Goal: Information Seeking & Learning: Find specific page/section

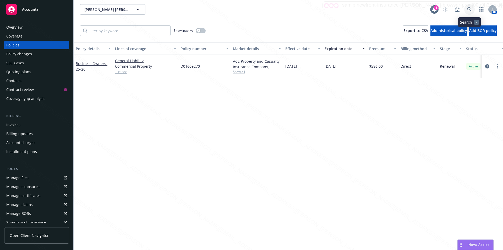
click at [468, 9] on icon at bounding box center [469, 9] width 4 height 4
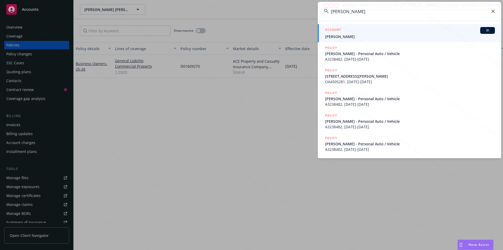
type input "[PERSON_NAME]"
click at [358, 36] on span "[PERSON_NAME]" at bounding box center [410, 37] width 170 height 6
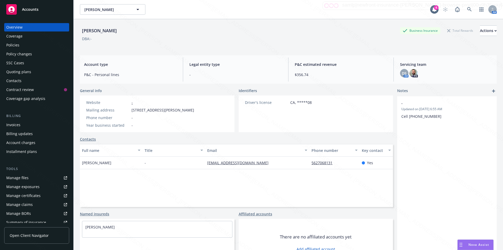
click at [18, 43] on div "Policies" at bounding box center [12, 45] width 13 height 8
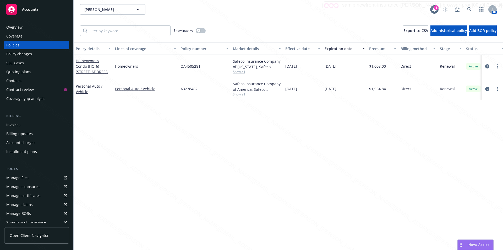
click at [131, 142] on div "Policy details Lines of coverage Policy number Market details Effective date Ex…" at bounding box center [288, 145] width 429 height 207
drag, startPoint x: 202, startPoint y: 90, endPoint x: 179, endPoint y: 89, distance: 22.8
click at [179, 89] on div "A3238482" at bounding box center [204, 89] width 52 height 22
drag, startPoint x: 182, startPoint y: 89, endPoint x: 200, endPoint y: 69, distance: 26.9
click at [200, 69] on div "OA4505281" at bounding box center [204, 66] width 52 height 23
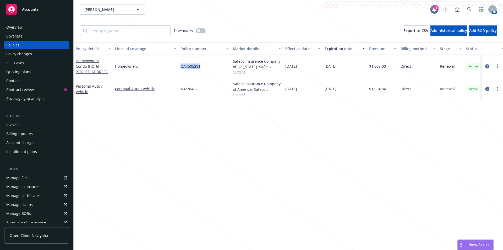
drag, startPoint x: 201, startPoint y: 67, endPoint x: 181, endPoint y: 67, distance: 20.2
click at [181, 67] on div "OA4505281" at bounding box center [204, 66] width 52 height 23
copy span "OA4505281"
click at [206, 91] on div "A3238482" at bounding box center [204, 89] width 52 height 22
drag, startPoint x: 178, startPoint y: 88, endPoint x: 200, endPoint y: 89, distance: 21.5
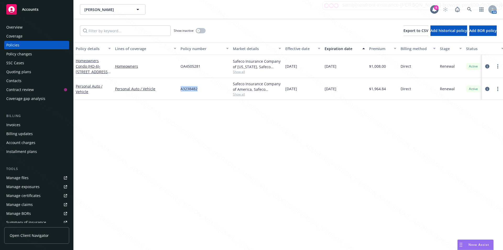
click at [200, 89] on div "Personal Auto / Vehicle Personal Auto / Vehicle A3238482 Safeco Insurance Compa…" at bounding box center [327, 89] width 506 height 22
copy div "A3238482"
click at [141, 142] on div "Policy details Lines of coverage Policy number Market details Effective date Ex…" at bounding box center [288, 145] width 429 height 207
click at [136, 10] on icon "button" at bounding box center [138, 9] width 6 height 6
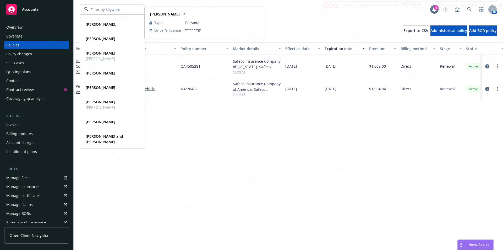
click at [157, 6] on div "[PERSON_NAME], Type Personal Driver's license ******81 [PERSON_NAME] Type Perso…" at bounding box center [255, 9] width 350 height 10
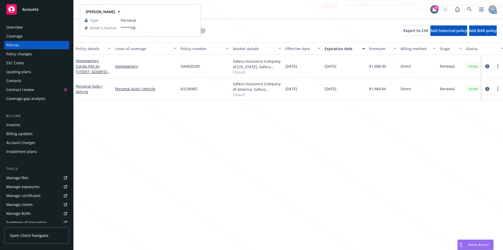
drag, startPoint x: 121, startPoint y: 14, endPoint x: 84, endPoint y: 10, distance: 37.1
click at [84, 10] on div "[PERSON_NAME]" at bounding box center [100, 12] width 33 height 8
copy strong "[PERSON_NAME]"
click at [468, 7] on icon at bounding box center [469, 9] width 5 height 5
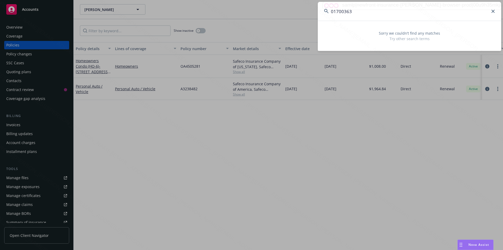
drag, startPoint x: 354, startPoint y: 12, endPoint x: 300, endPoint y: 15, distance: 54.9
click at [300, 15] on div "01700363 Sorry we couldn’t find any matches Try other search terms" at bounding box center [251, 125] width 503 height 250
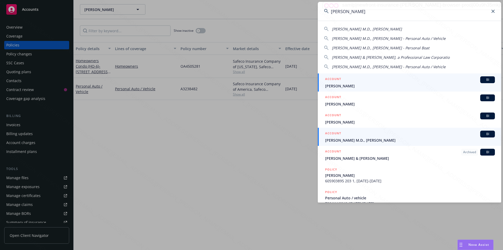
type input "[PERSON_NAME]"
click at [344, 138] on span "[PERSON_NAME] M.D., [PERSON_NAME]" at bounding box center [410, 140] width 170 height 6
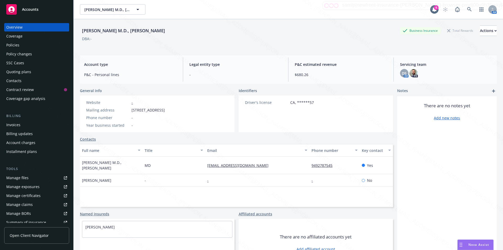
click at [11, 45] on div "Policies" at bounding box center [12, 45] width 13 height 8
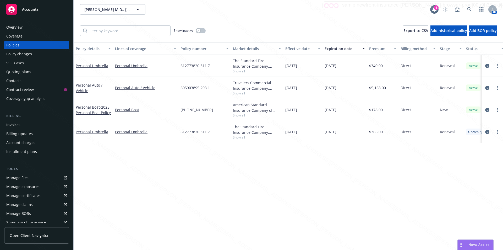
click at [236, 117] on span "Show all" at bounding box center [257, 115] width 48 height 4
click at [299, 166] on div "Policy details Lines of coverage Policy number Market details Effective date Ex…" at bounding box center [288, 145] width 429 height 207
